Goal: Task Accomplishment & Management: Use online tool/utility

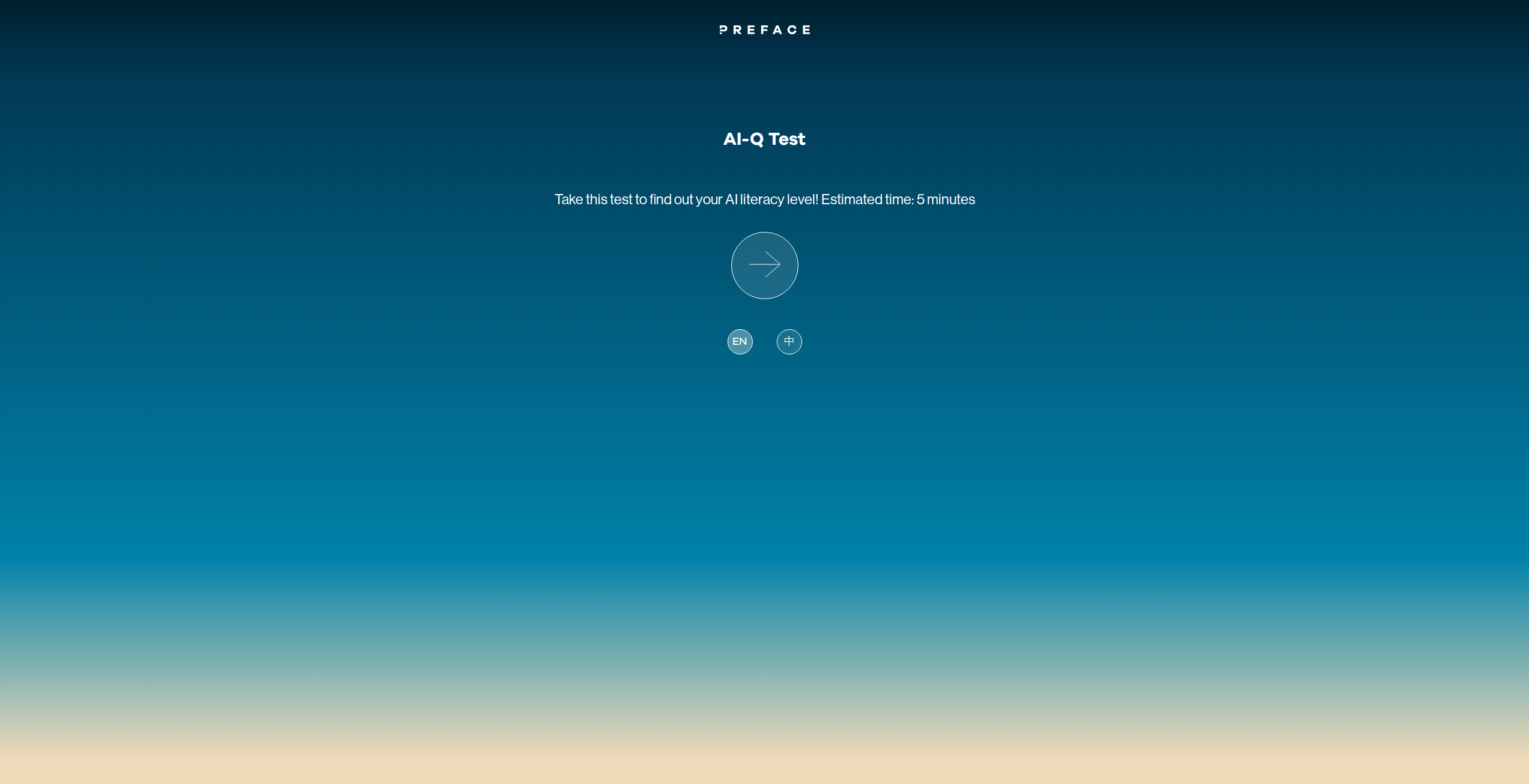
click at [737, 347] on span "EN" at bounding box center [740, 342] width 15 height 16
click at [771, 278] on icon at bounding box center [764, 265] width 66 height 66
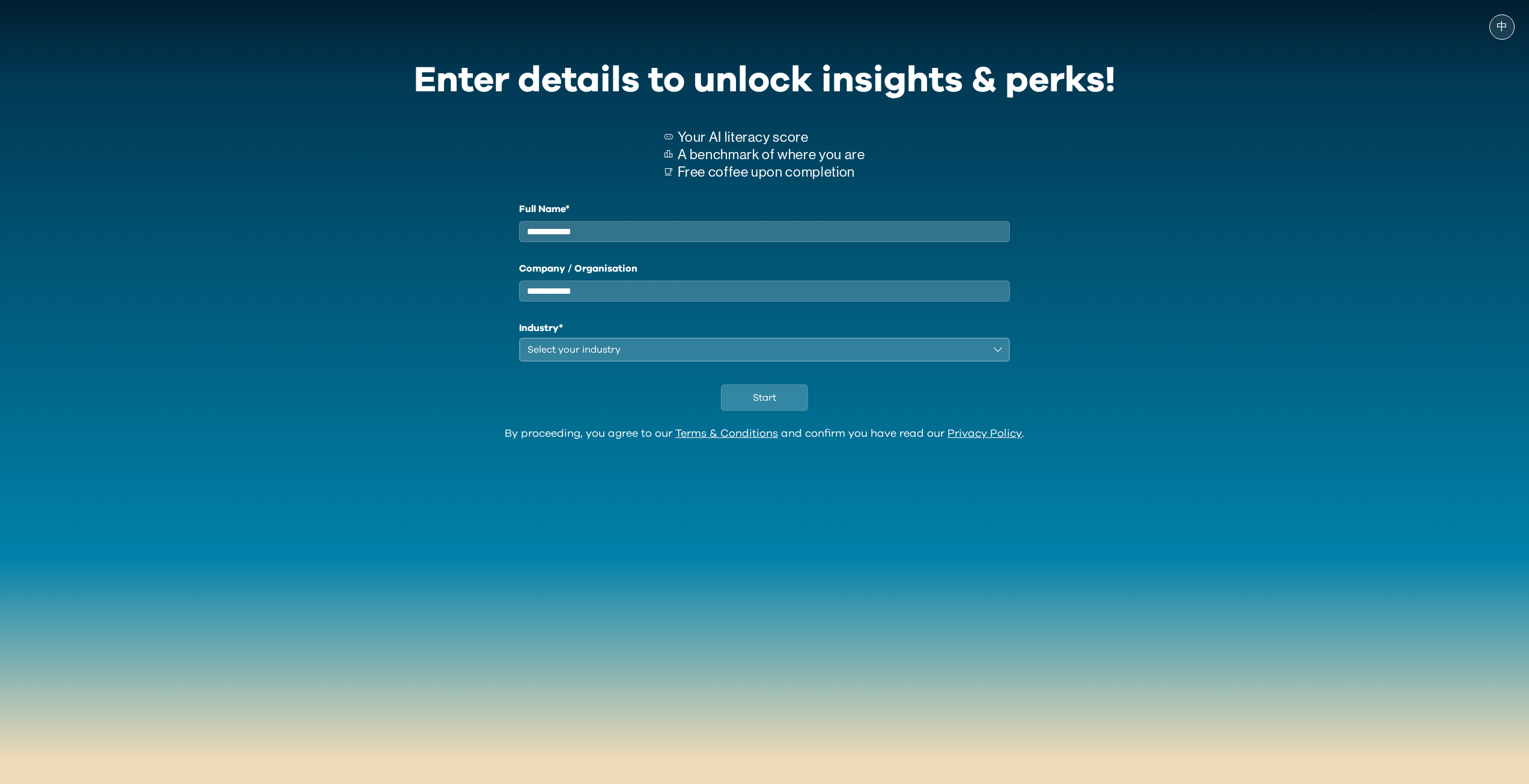
click at [626, 236] on input "Full Name*" at bounding box center [765, 231] width 492 height 21
type input "********"
click at [639, 357] on div "Select your industry" at bounding box center [756, 350] width 458 height 15
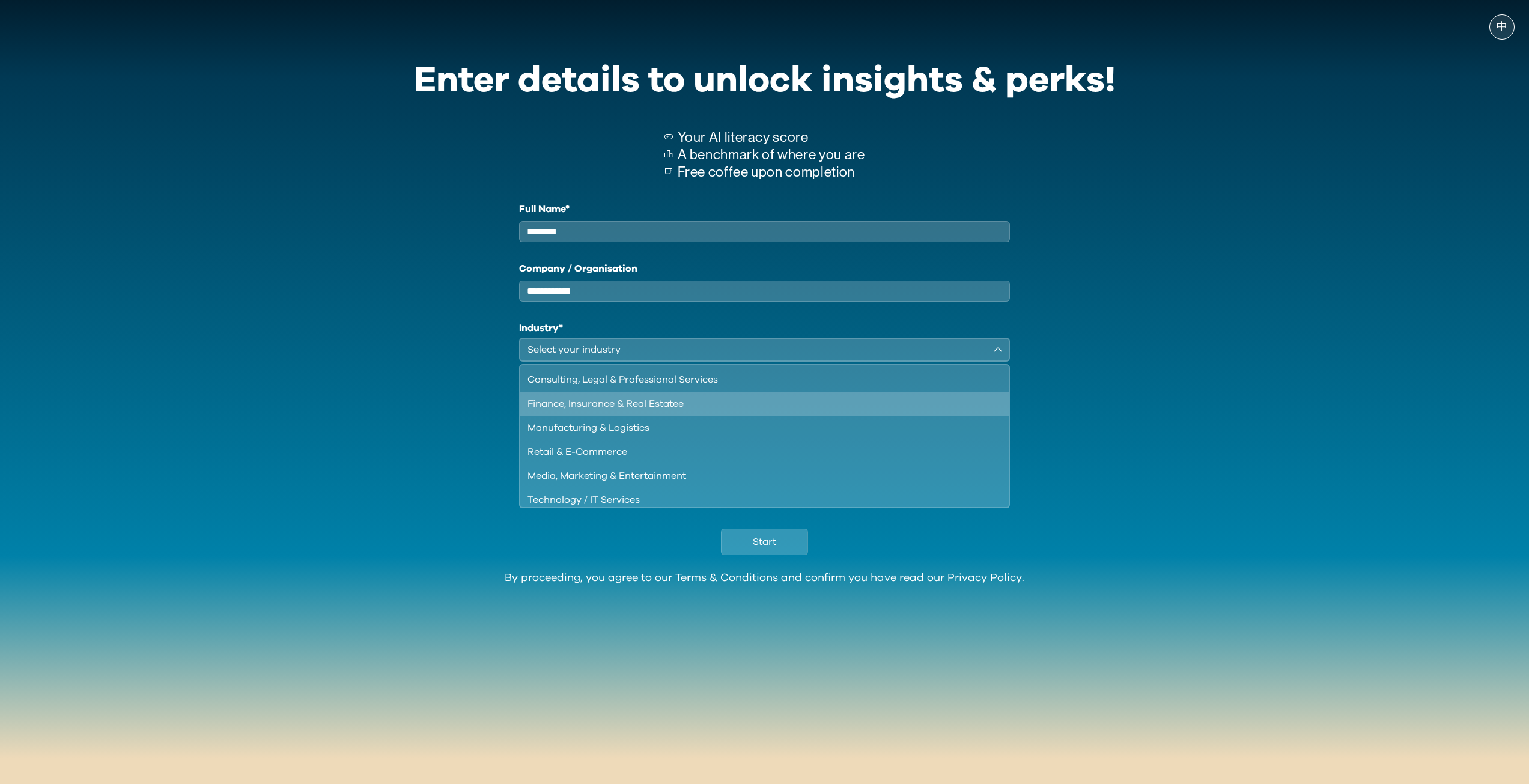
click at [641, 406] on div "Finance, Insurance & Real Estatee" at bounding box center [757, 404] width 460 height 15
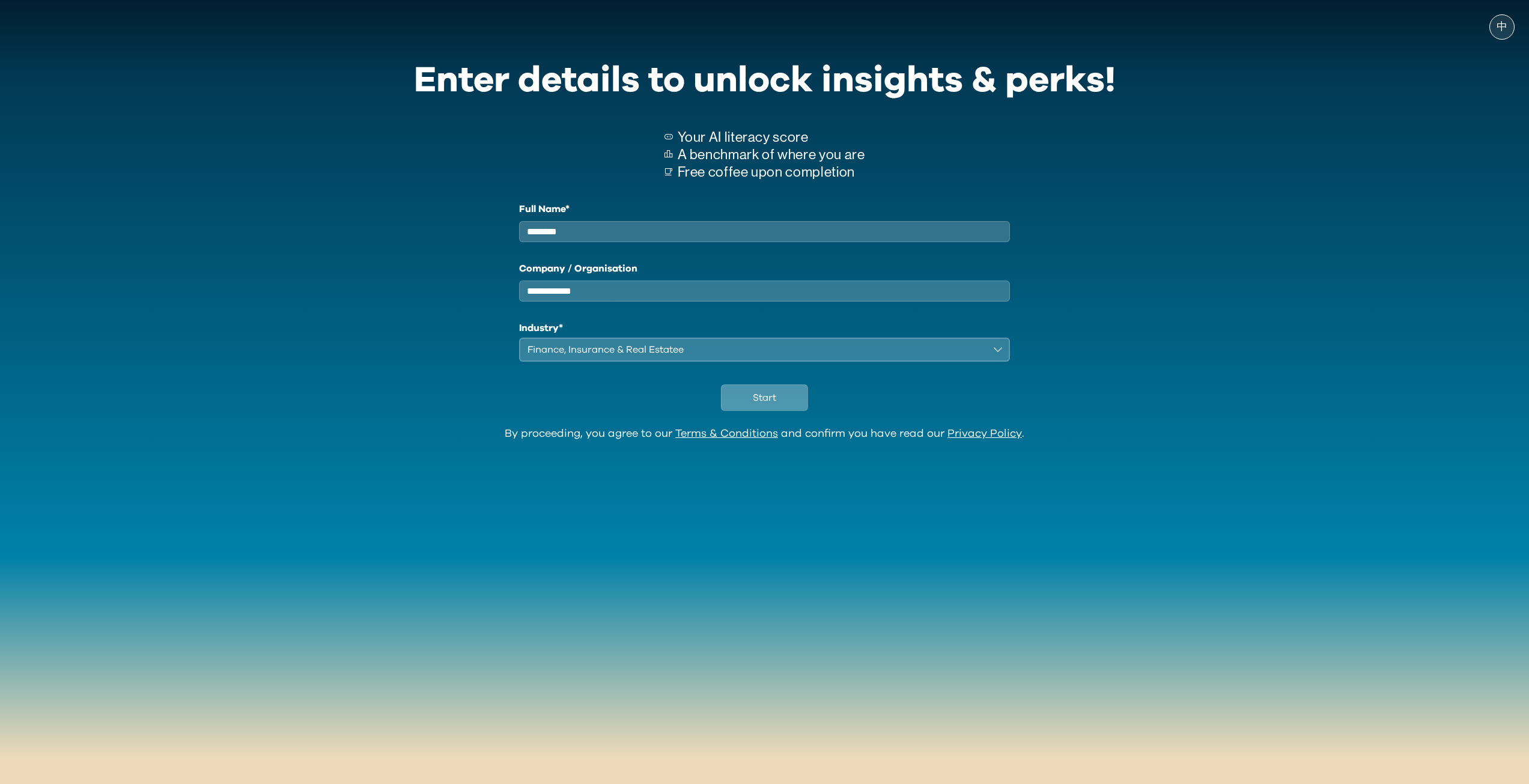
click at [762, 399] on div "Start" at bounding box center [764, 394] width 702 height 66
click at [764, 405] on span "Start" at bounding box center [764, 398] width 23 height 15
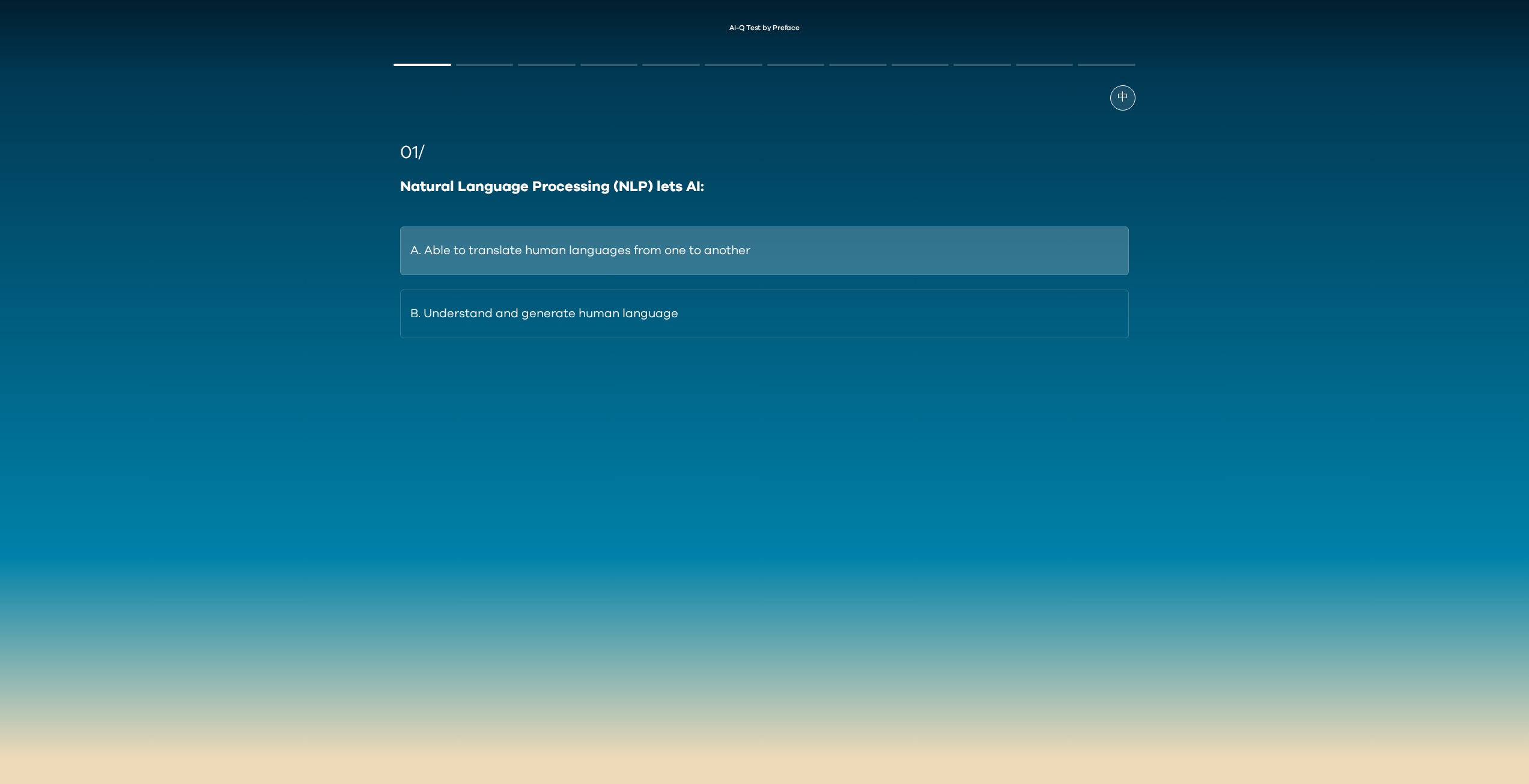
click at [588, 264] on button "A. Able to translate human languages from one to another" at bounding box center [764, 250] width 728 height 49
click at [654, 255] on button "A. To recall previous steps and maintain context during a task." at bounding box center [764, 250] width 728 height 49
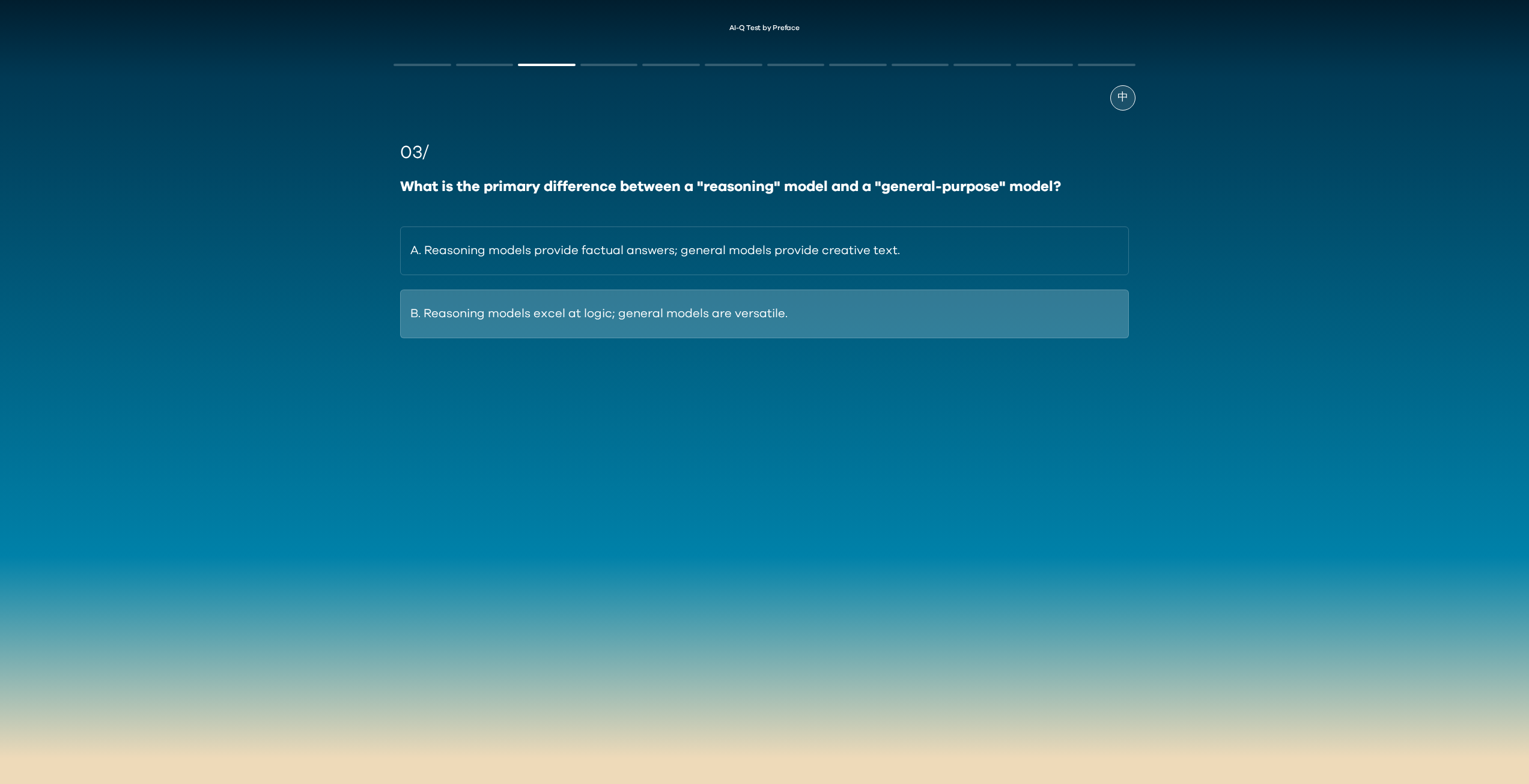
click at [687, 318] on button "B. Reasoning models excel at logic; general models are versatile." at bounding box center [764, 313] width 728 height 49
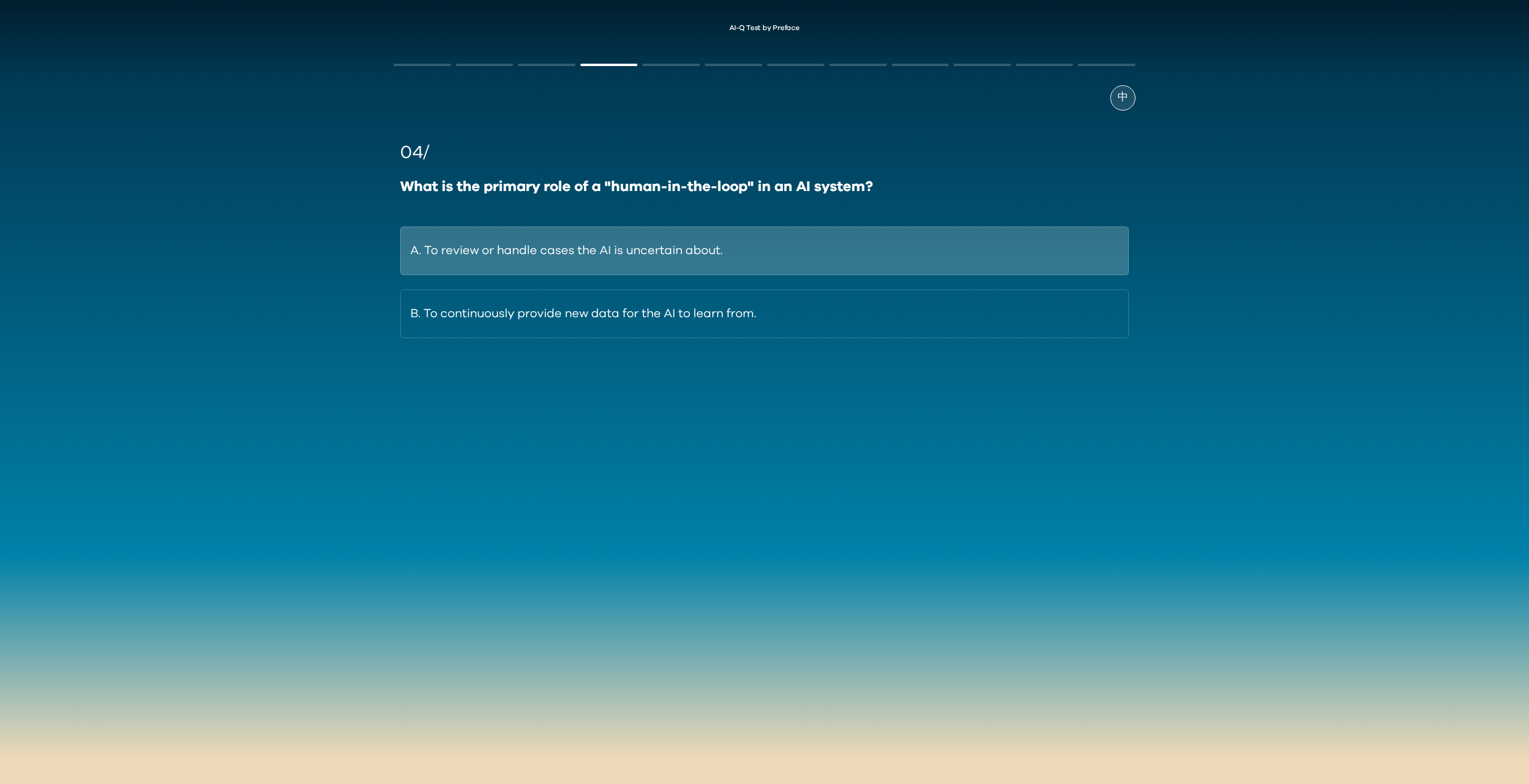
click at [681, 259] on button "A. To review or handle cases the AI is uncertain about." at bounding box center [764, 250] width 728 height 49
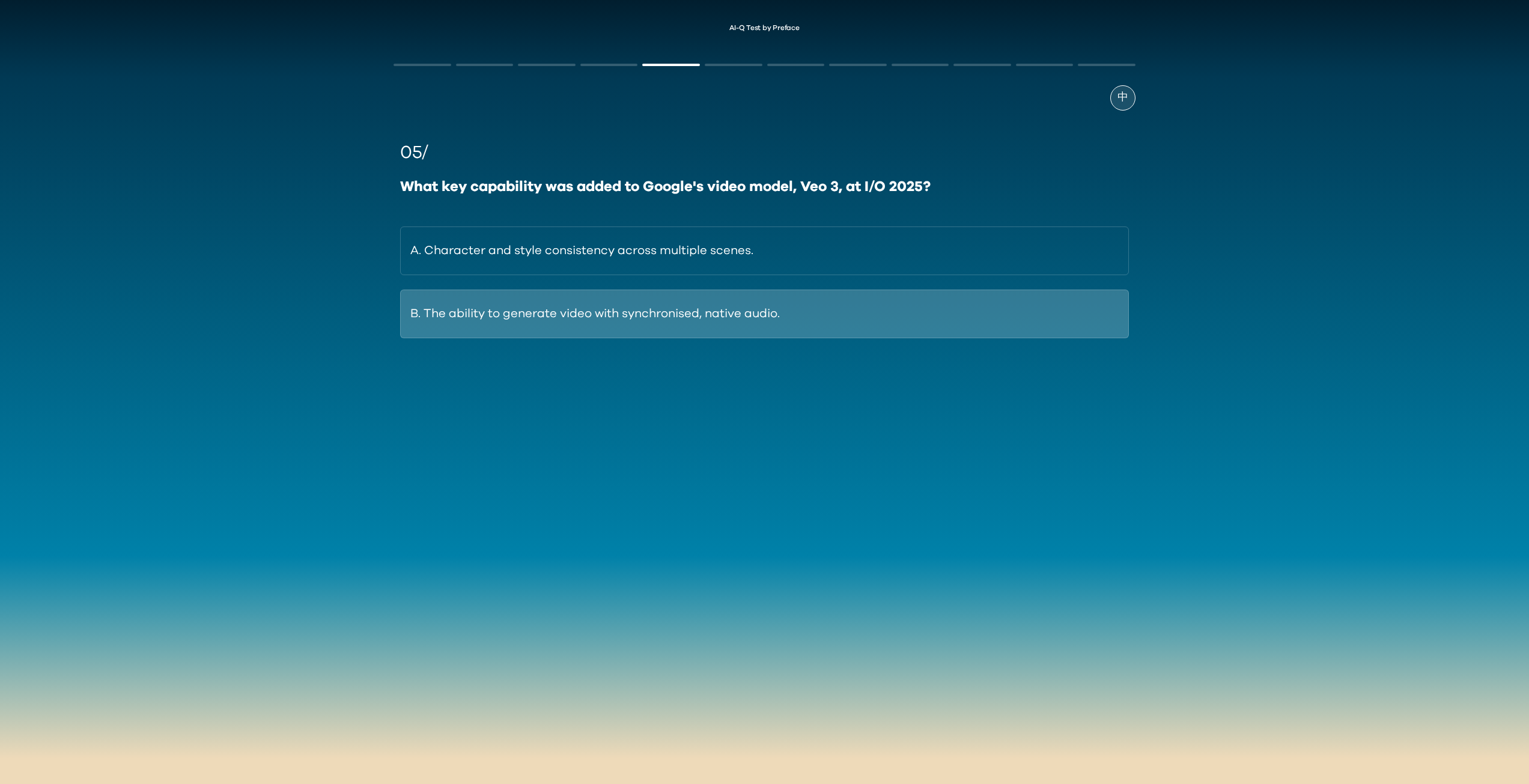
click at [772, 323] on button "B. The ability to generate video with synchronised, native audio." at bounding box center [764, 313] width 728 height 49
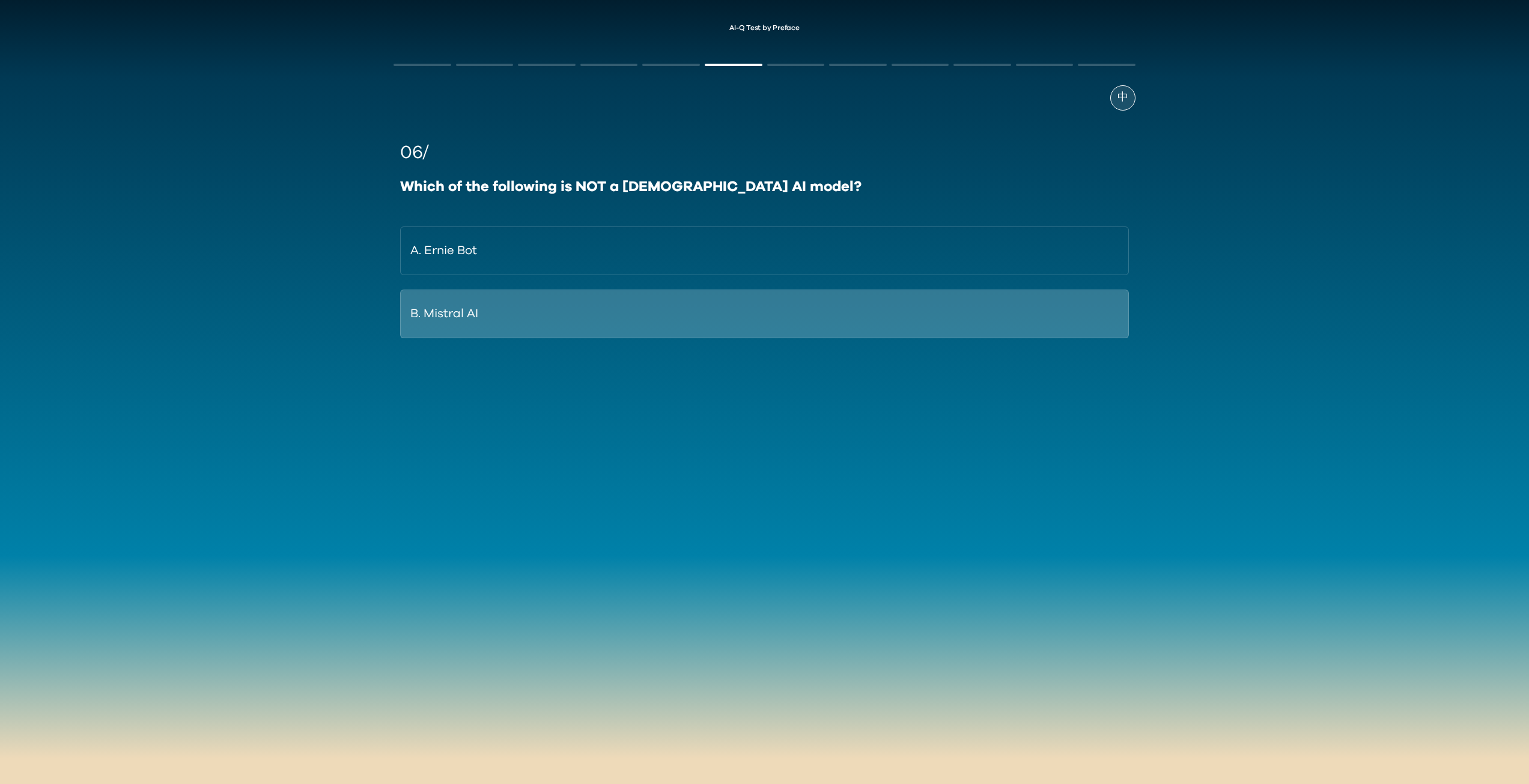
click at [554, 319] on button "B. Mistral AI" at bounding box center [764, 313] width 728 height 49
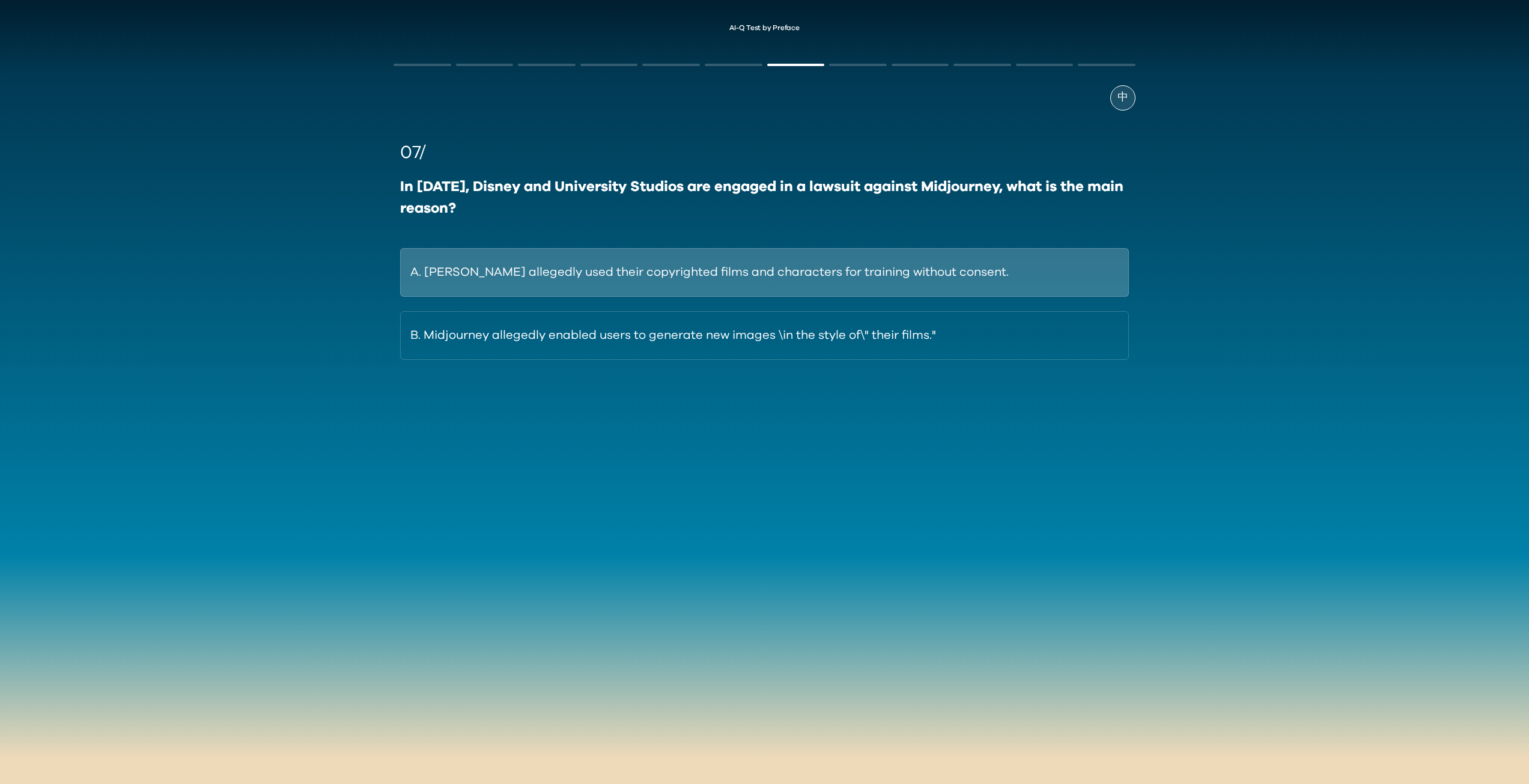
click at [933, 283] on button "A. [PERSON_NAME] allegedly used their copyrighted films and characters for trai…" at bounding box center [764, 272] width 728 height 49
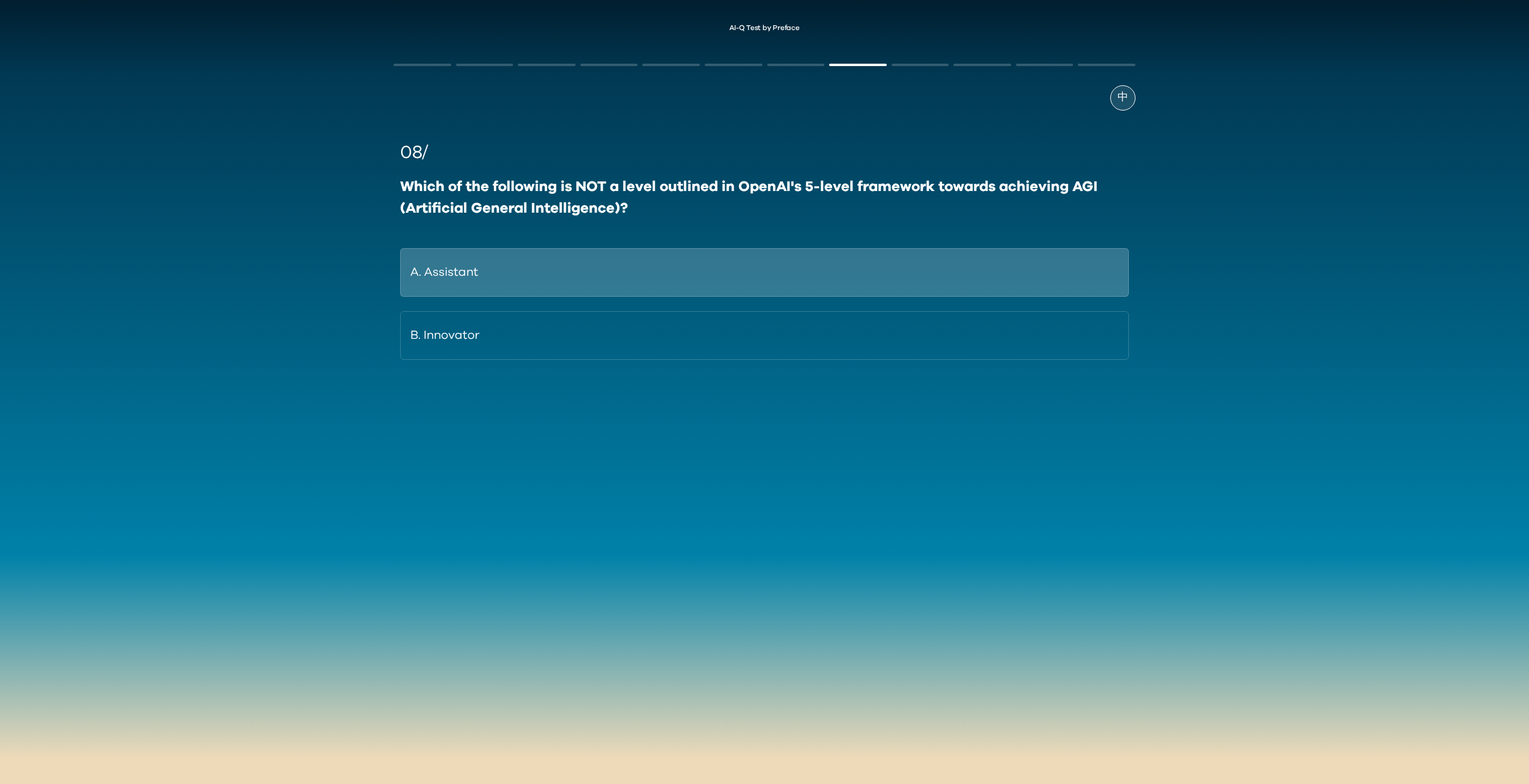
click at [585, 286] on button "A. Assistant" at bounding box center [764, 272] width 728 height 49
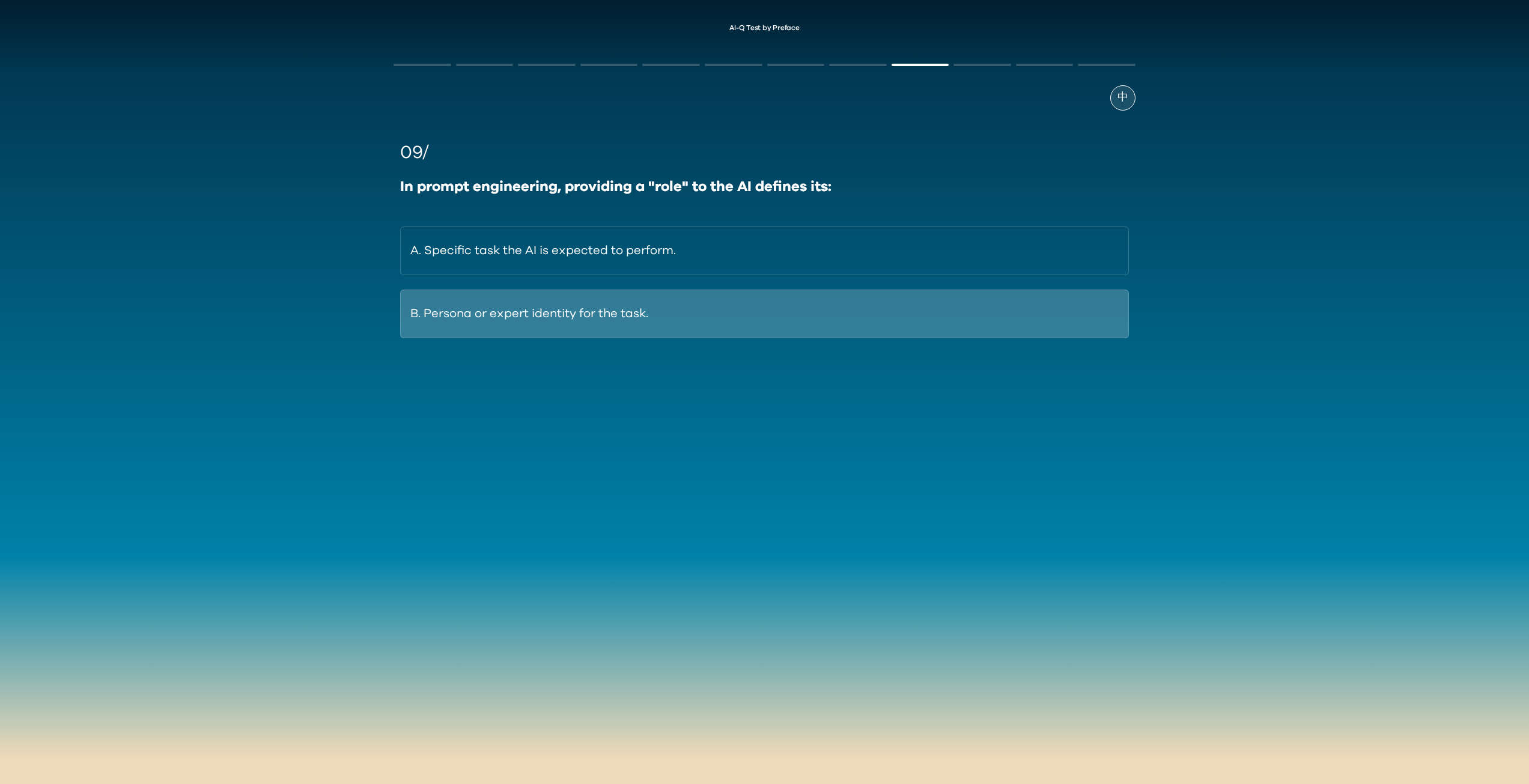
click at [666, 316] on button "B. Persona or expert identity for the task." at bounding box center [764, 313] width 728 height 49
click at [710, 327] on button "B. By training on massive datasets of math problems." at bounding box center [764, 313] width 728 height 49
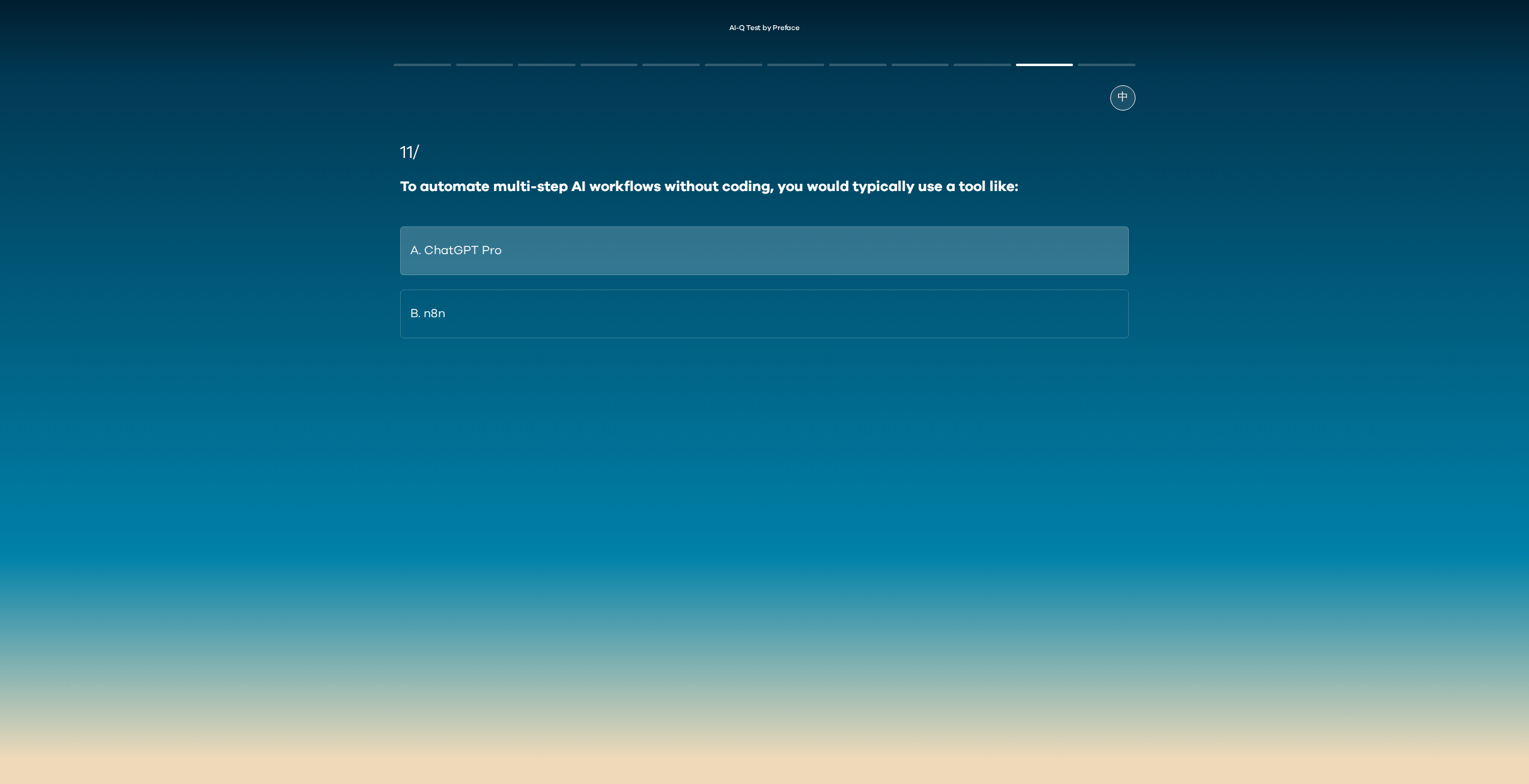
click at [692, 256] on button "A. ChatGPT Pro" at bounding box center [764, 250] width 728 height 49
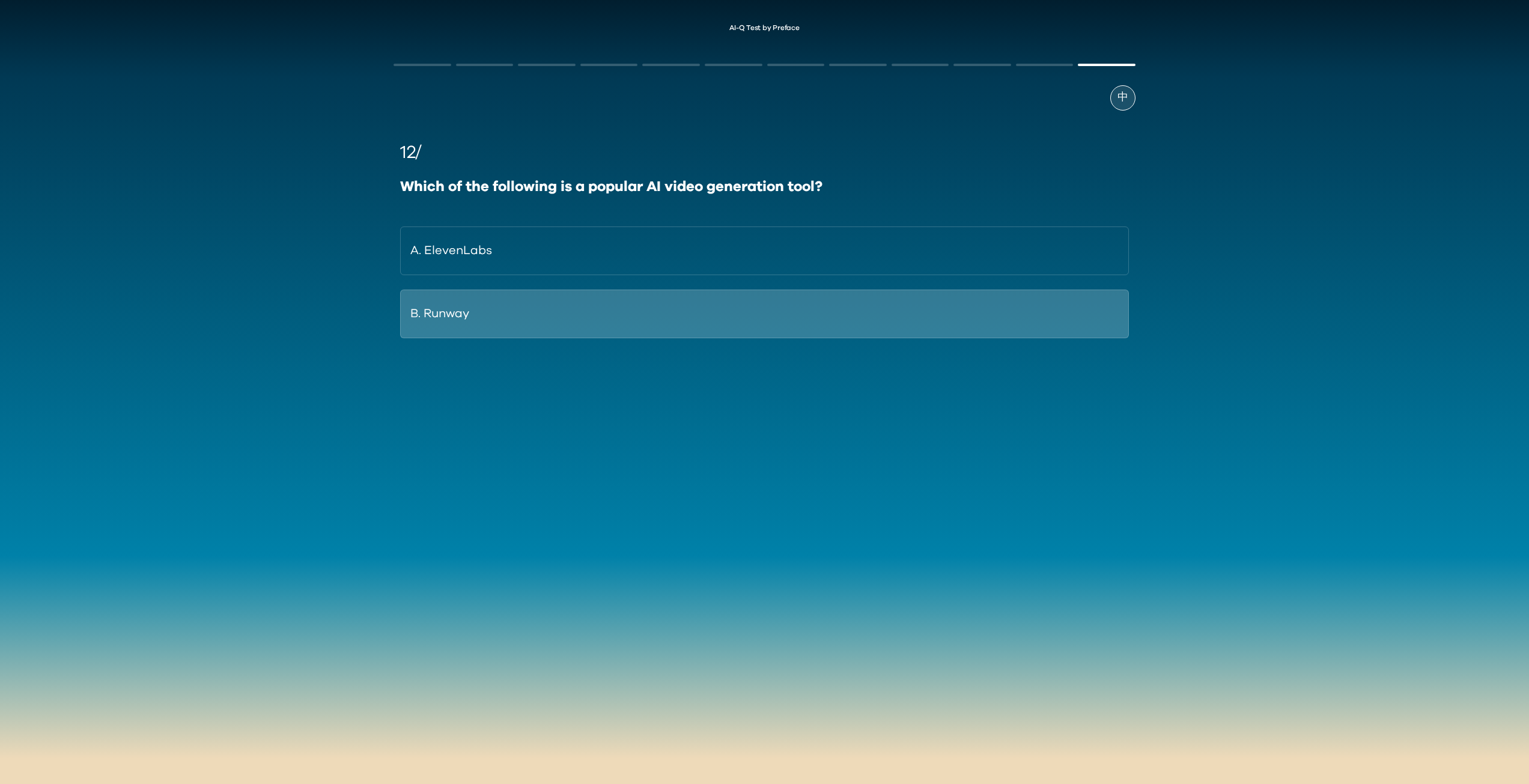
click at [620, 303] on button "B. Runway" at bounding box center [764, 313] width 728 height 49
